Goal: Information Seeking & Learning: Learn about a topic

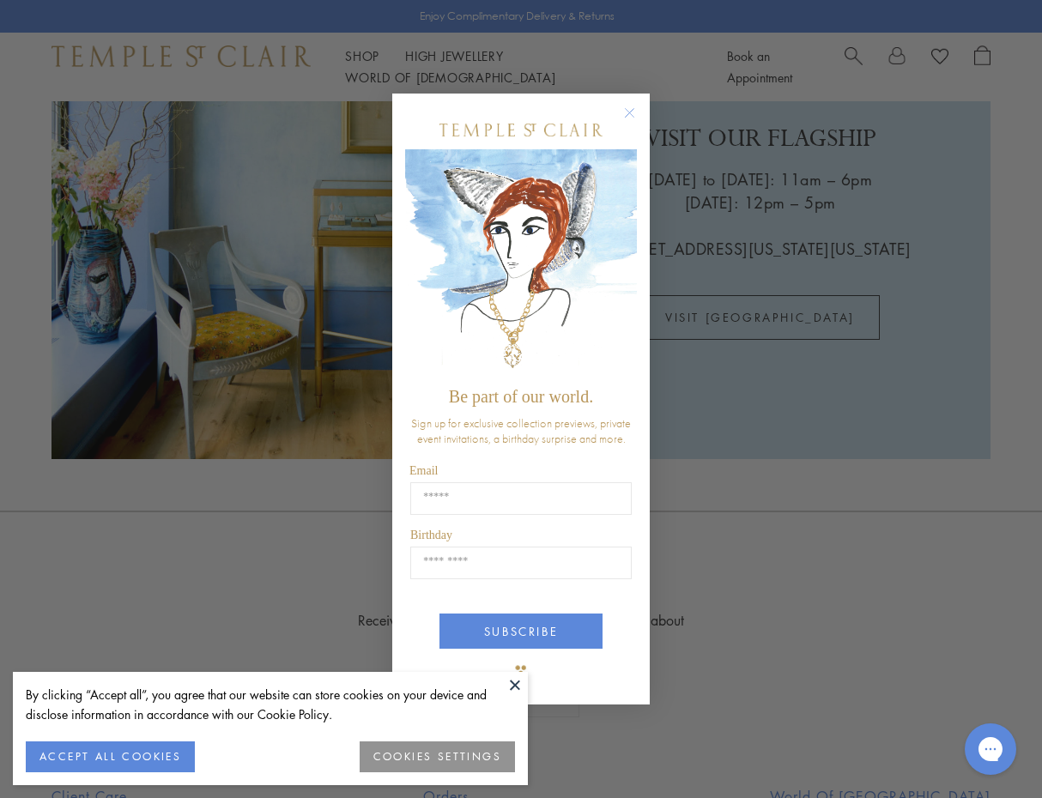
scroll to position [3874, 0]
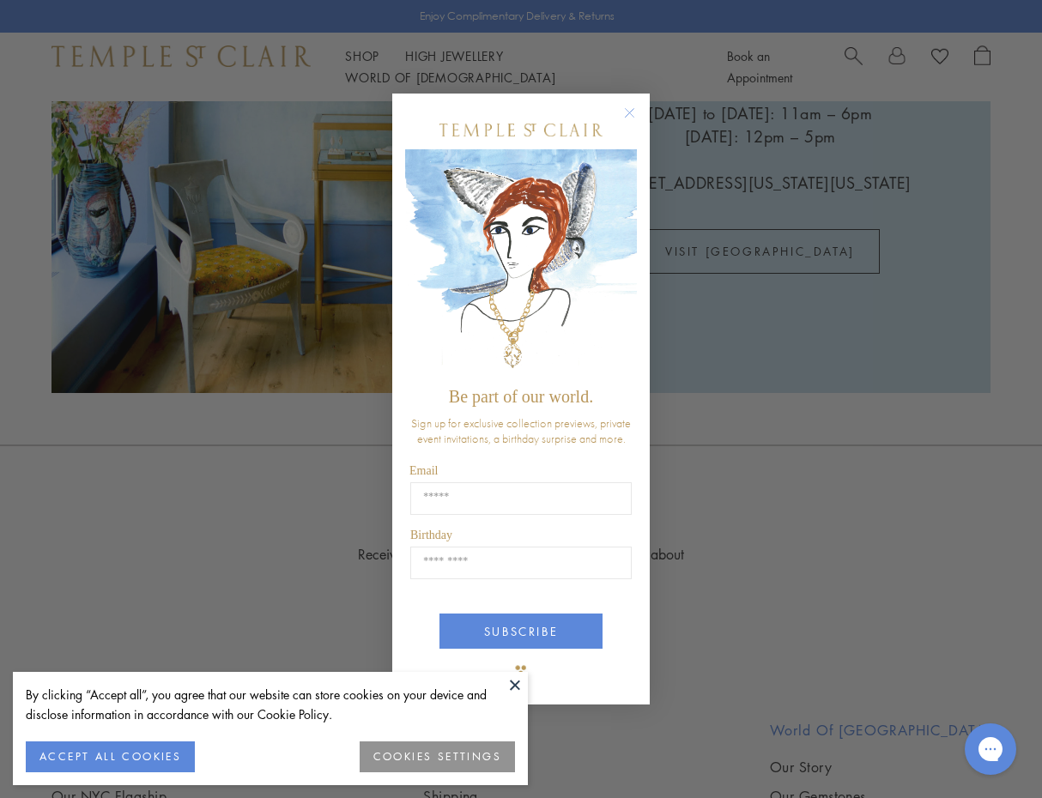
click at [627, 116] on circle "Close dialog" at bounding box center [630, 113] width 21 height 21
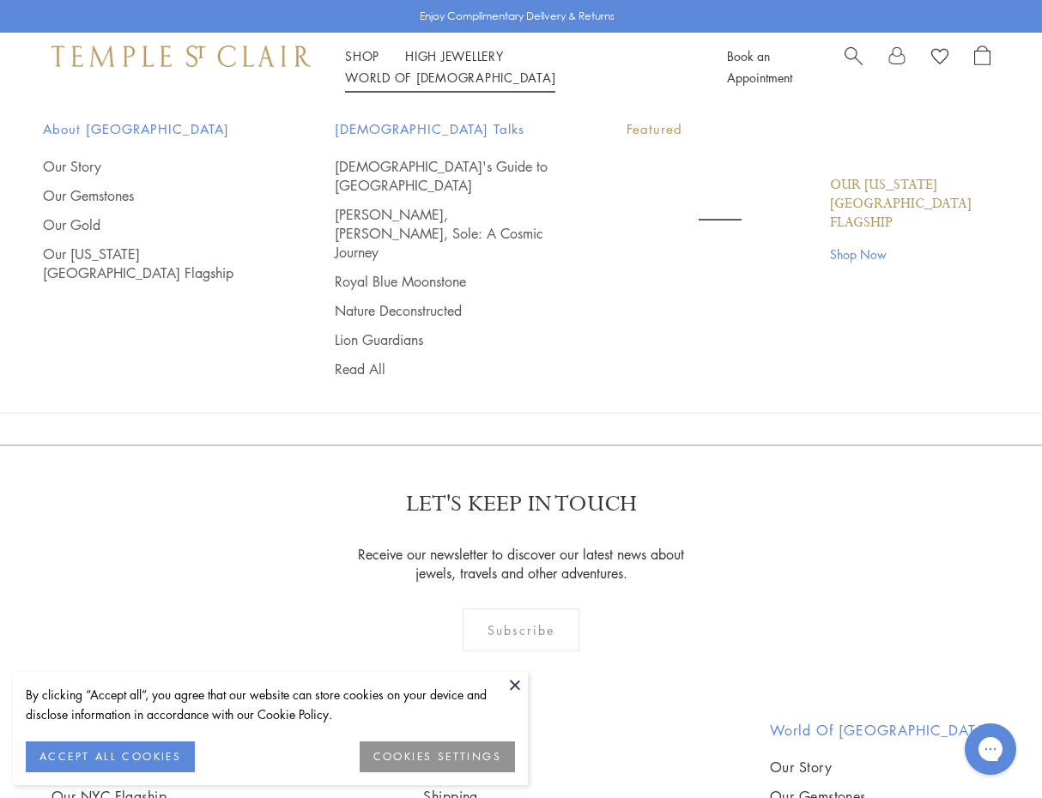
click at [555, 69] on link "World of Temple World of Temple" at bounding box center [450, 77] width 210 height 17
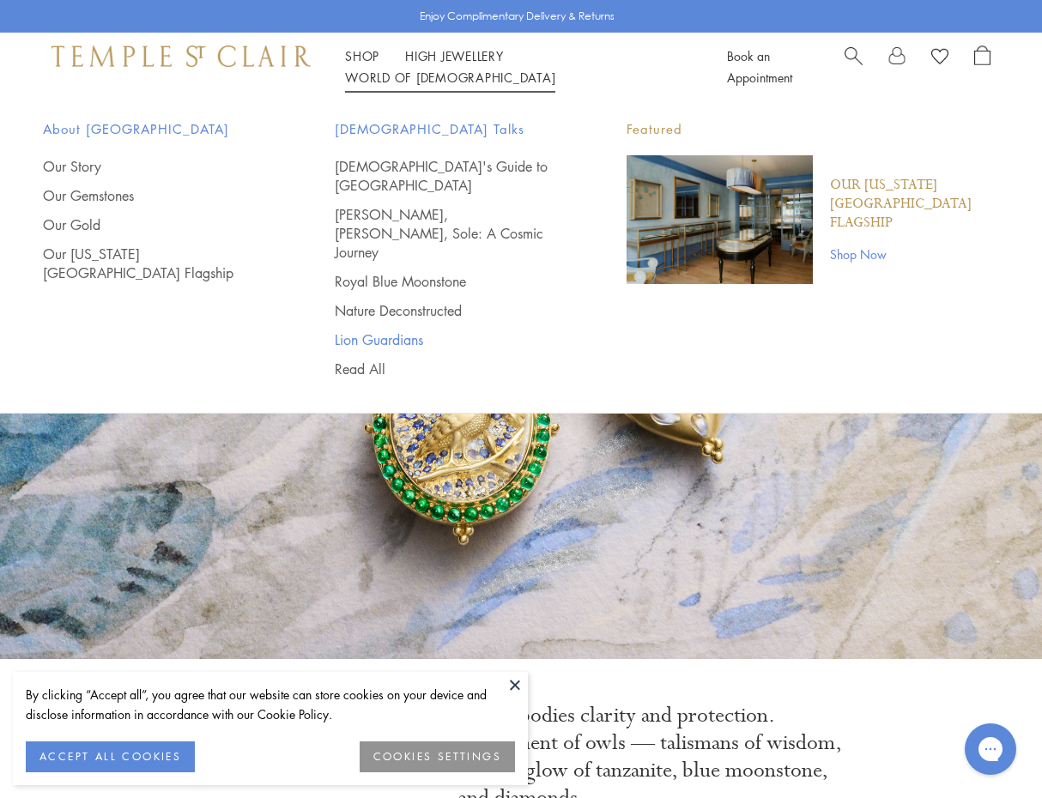
click at [412, 330] on link "Lion Guardians" at bounding box center [446, 339] width 223 height 19
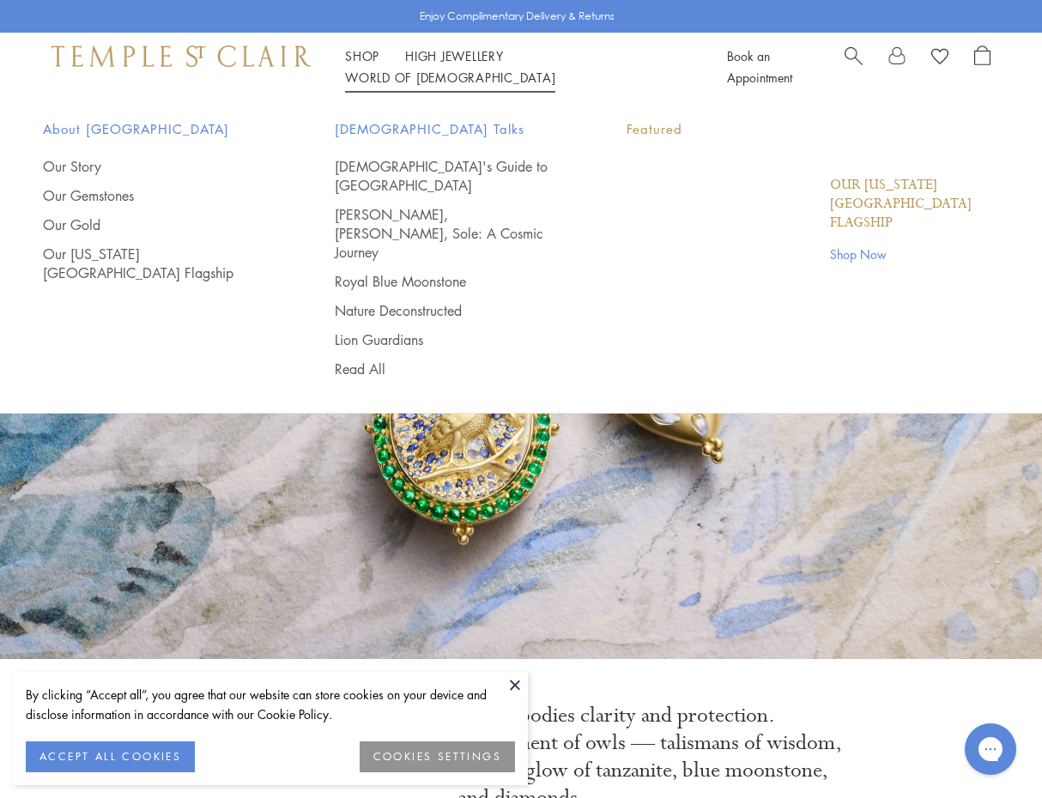
click at [555, 69] on link "World of Temple World of Temple" at bounding box center [450, 77] width 210 height 17
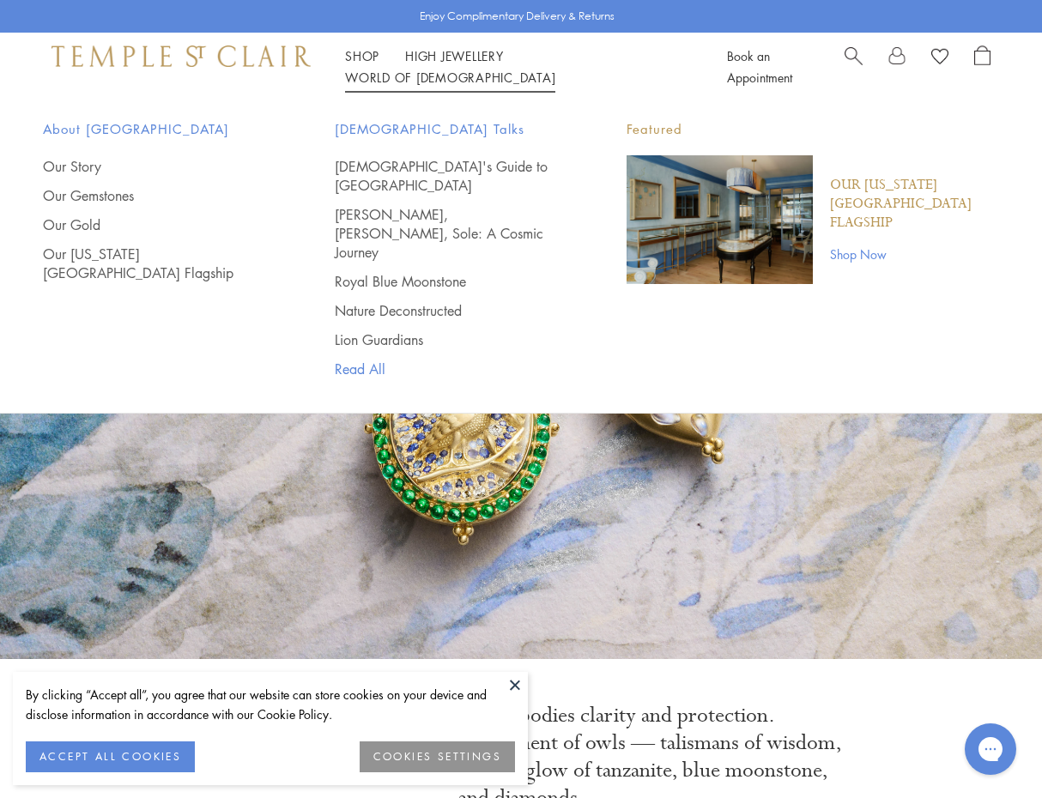
click at [355, 360] on link "Read All" at bounding box center [446, 369] width 223 height 19
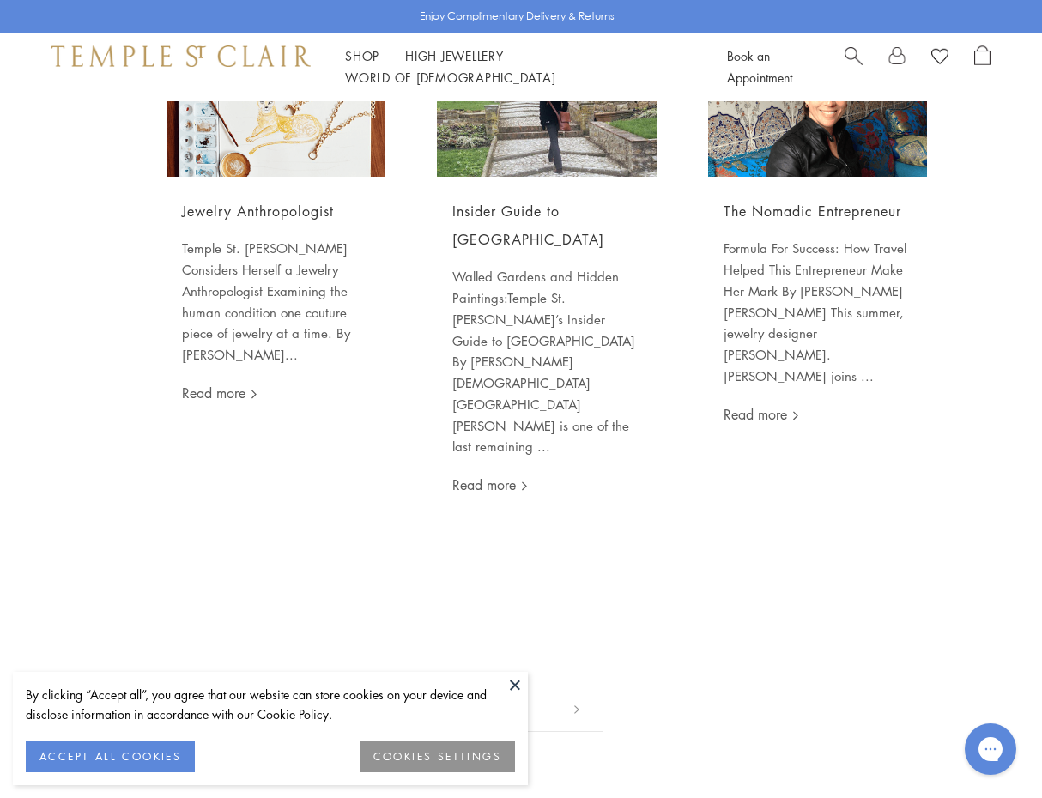
scroll to position [2204, 0]
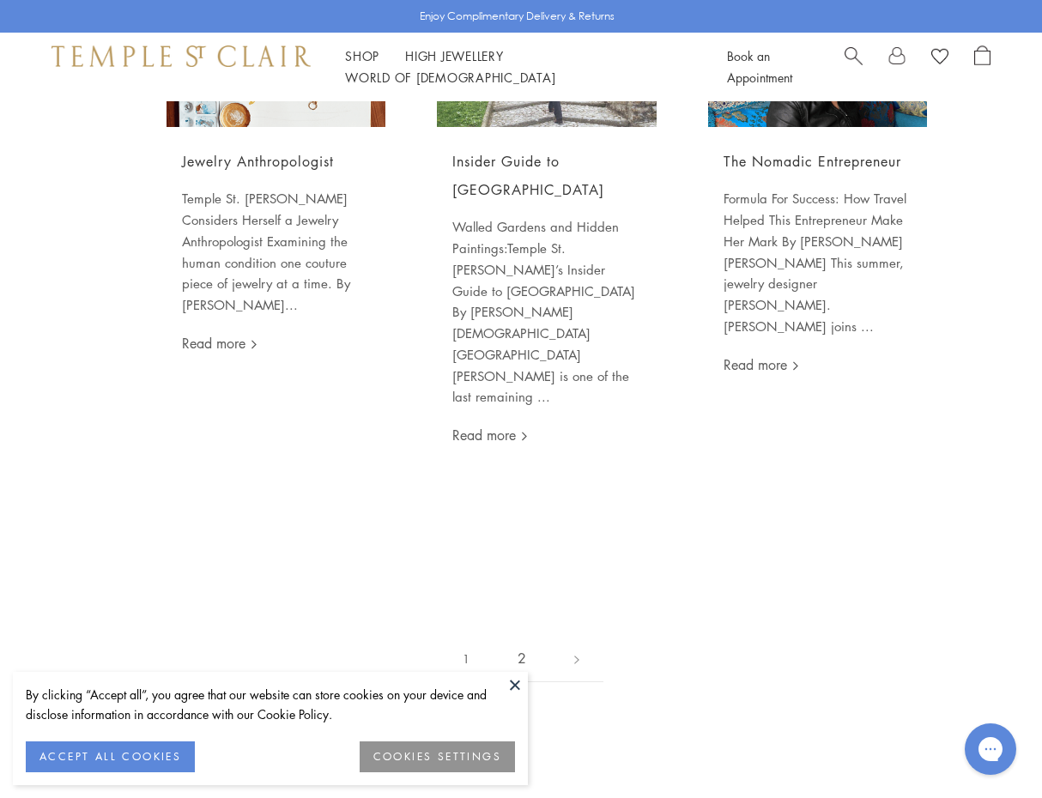
click at [524, 635] on link "2" at bounding box center [522, 658] width 57 height 47
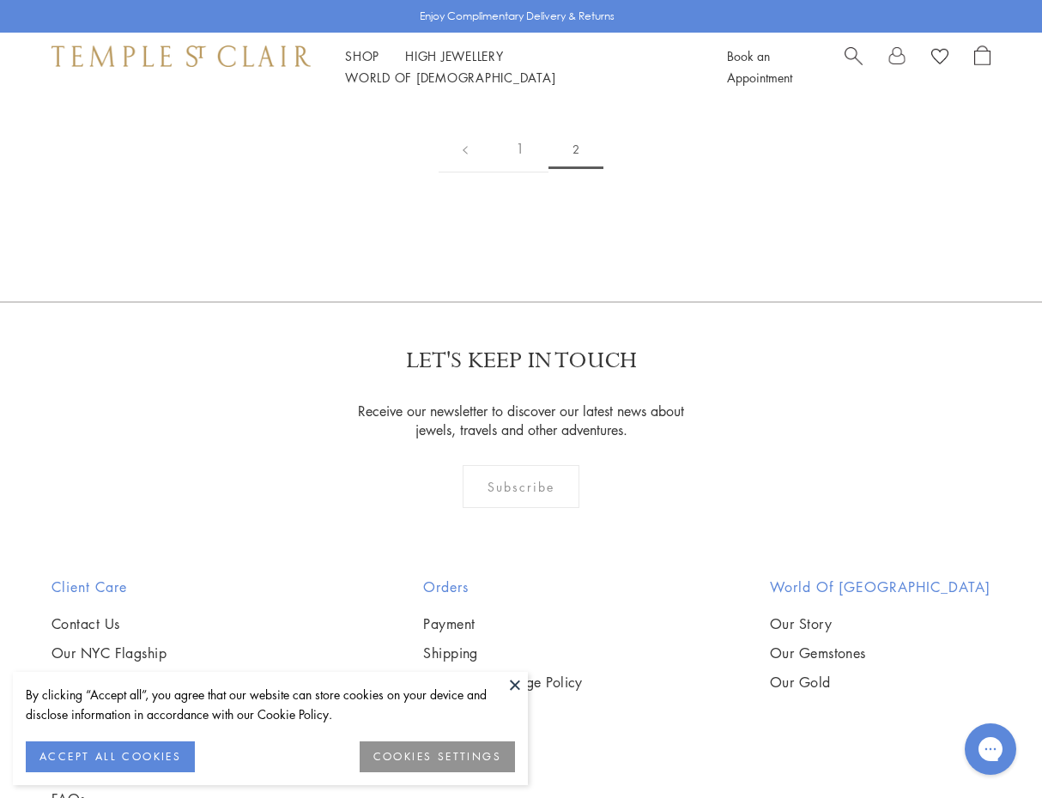
scroll to position [757, 0]
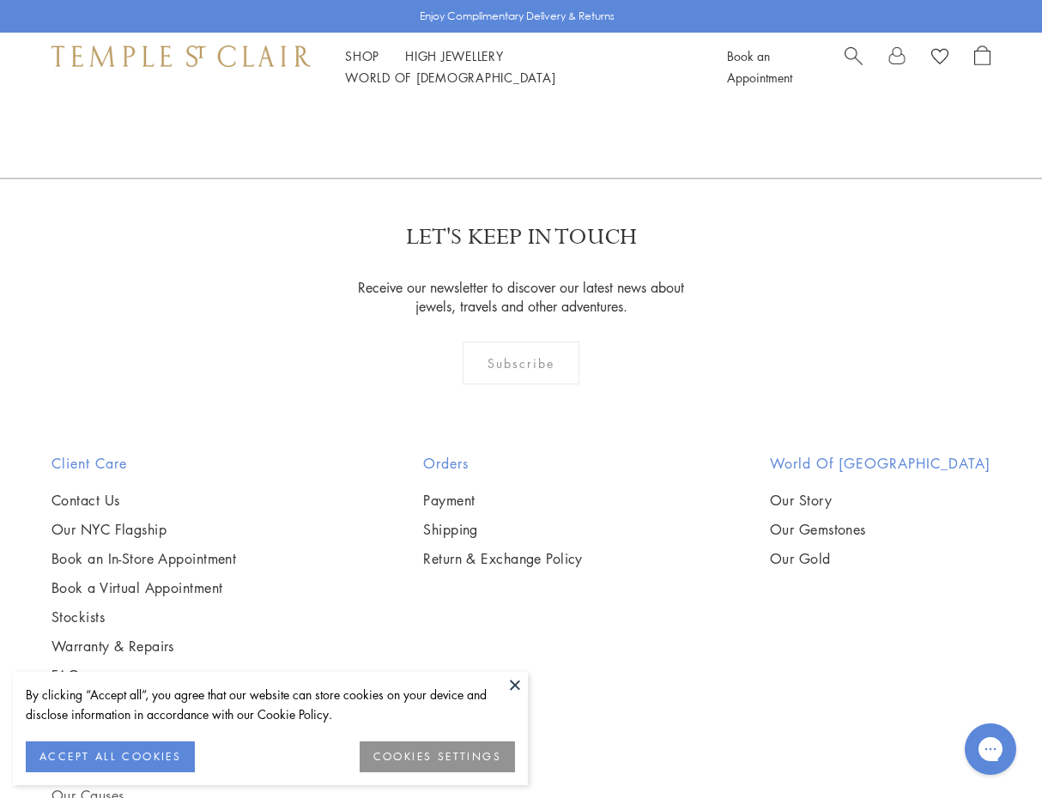
click at [240, 786] on link "Our Causes" at bounding box center [145, 795] width 189 height 19
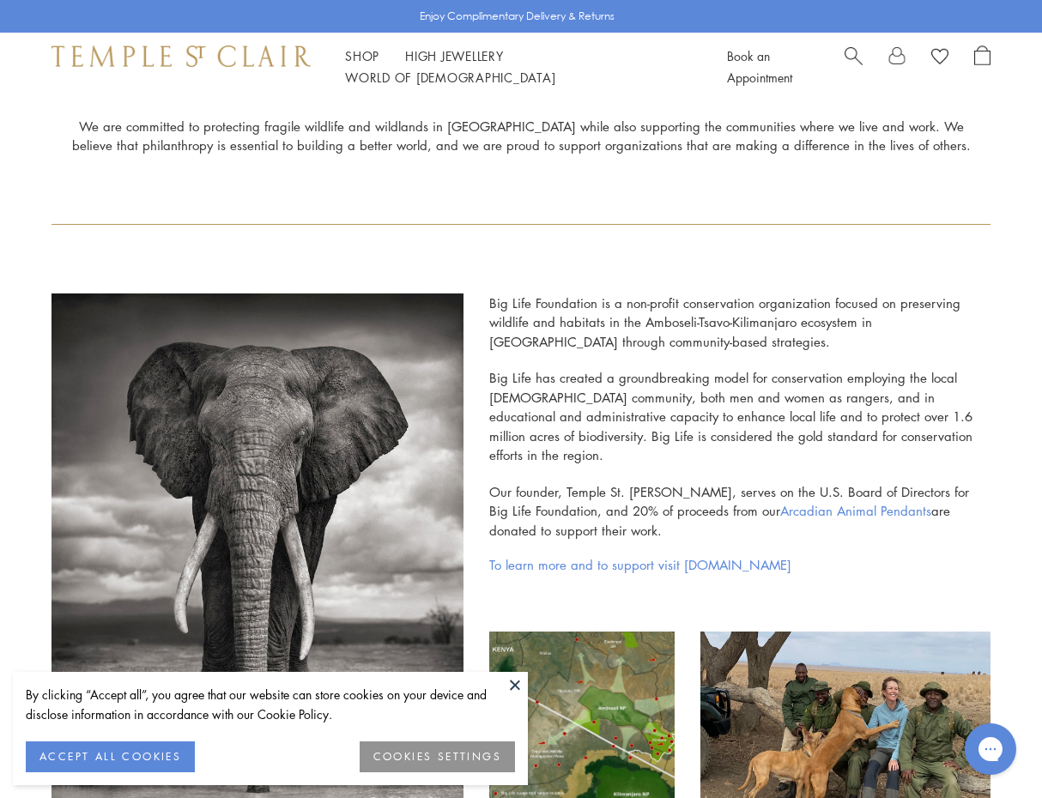
scroll to position [241, 0]
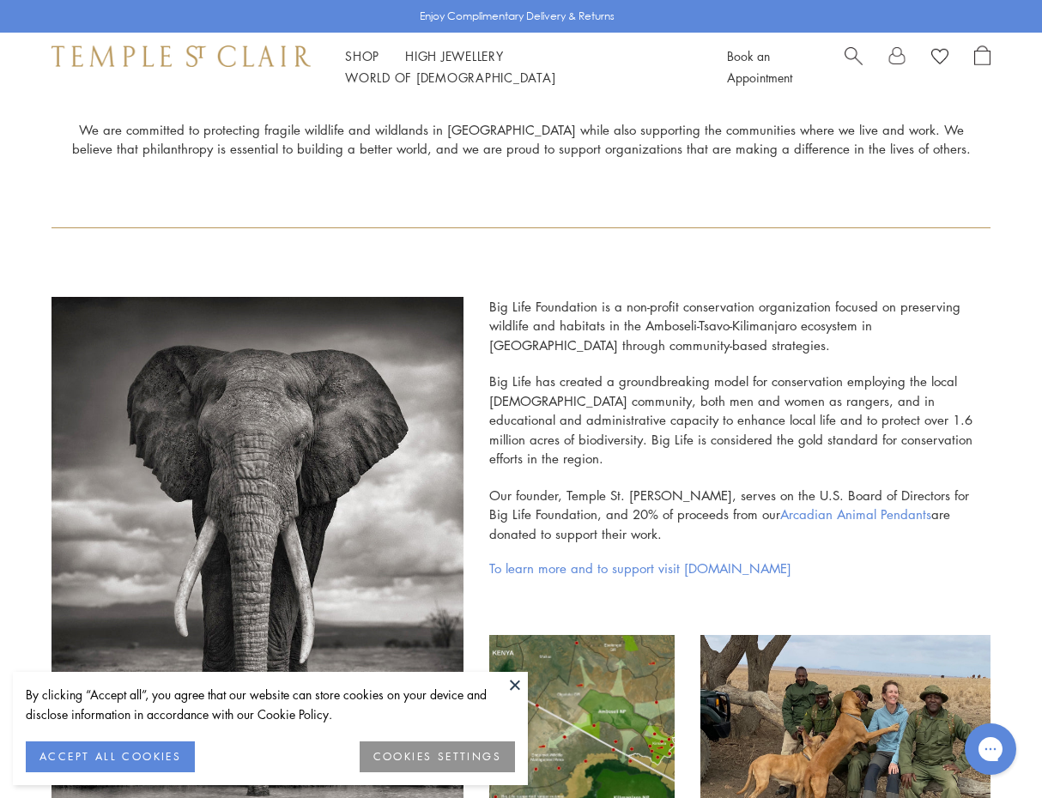
click at [615, 407] on p "Big Life has created a groundbreaking model for conservation employing the loca…" at bounding box center [739, 429] width 501 height 114
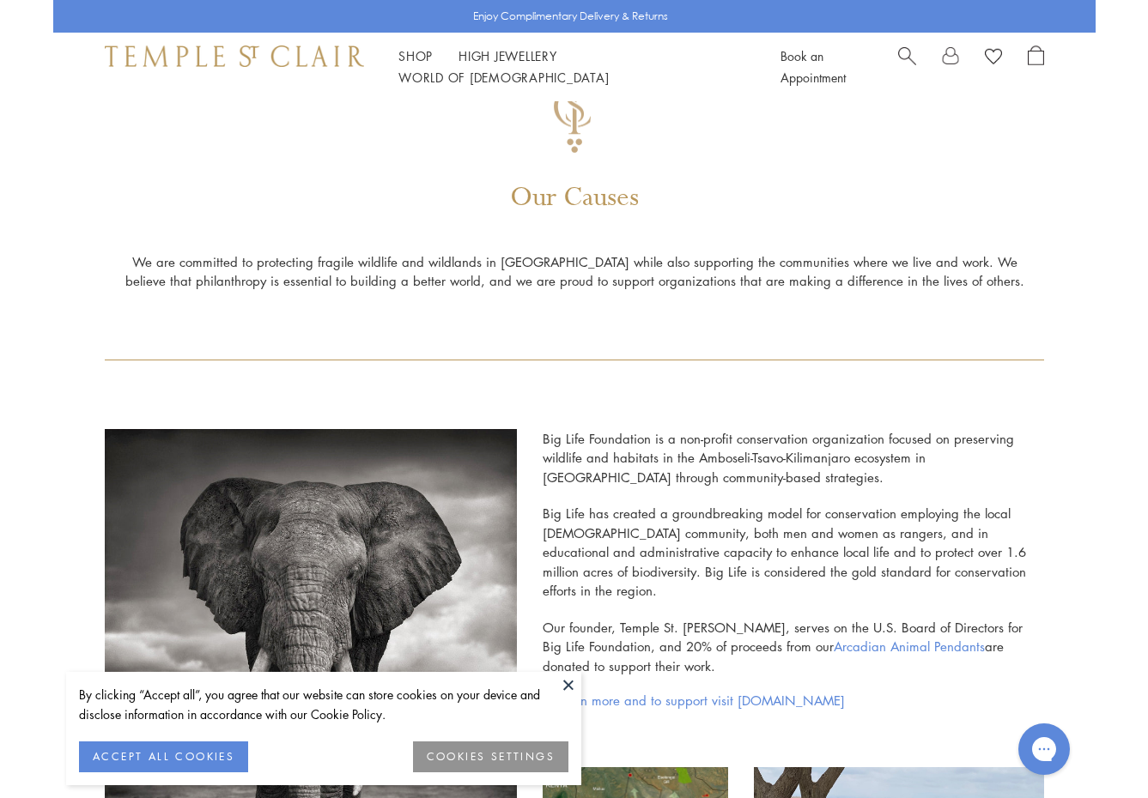
scroll to position [94, 0]
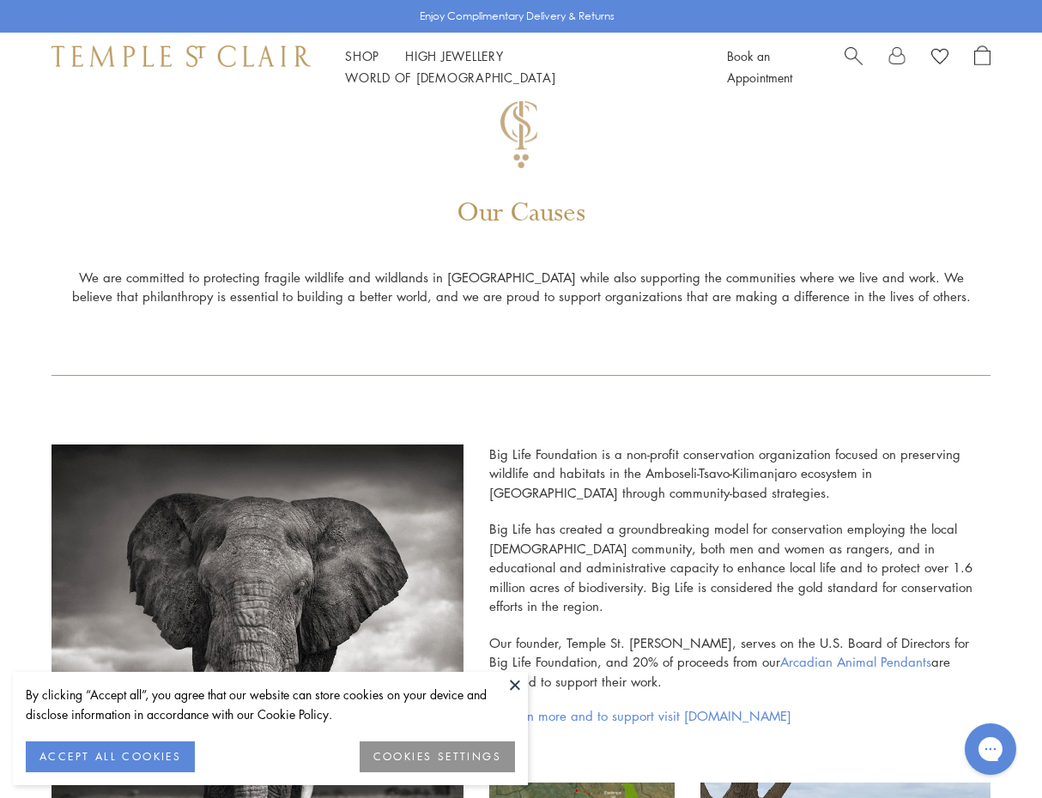
click at [765, 387] on div "Big Life Foundation is a non-profit conservation organization focused on preser…" at bounding box center [520, 746] width 939 height 741
